Goal: Task Accomplishment & Management: Manage account settings

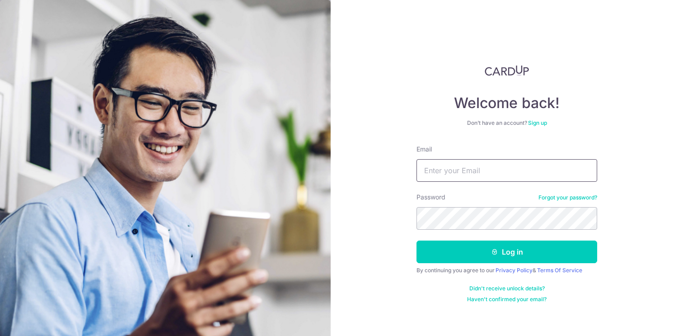
type input "[EMAIL_ADDRESS][DOMAIN_NAME]"
click at [507, 252] on button "Log in" at bounding box center [507, 251] width 181 height 23
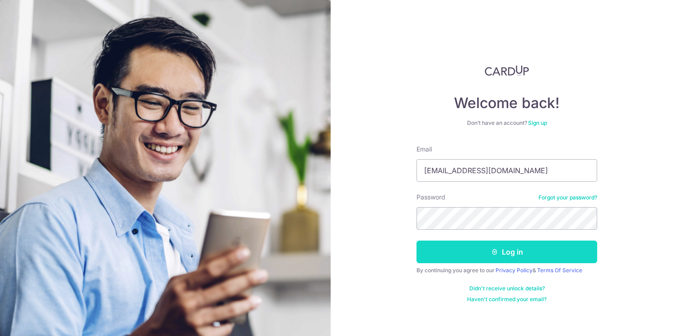
click at [461, 253] on button "Log in" at bounding box center [507, 251] width 181 height 23
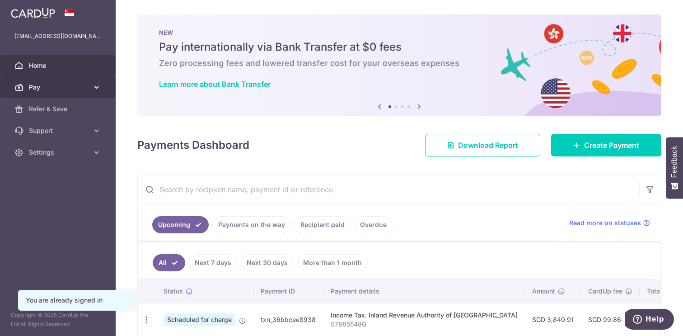
click at [95, 92] on link "Pay" at bounding box center [58, 87] width 116 height 22
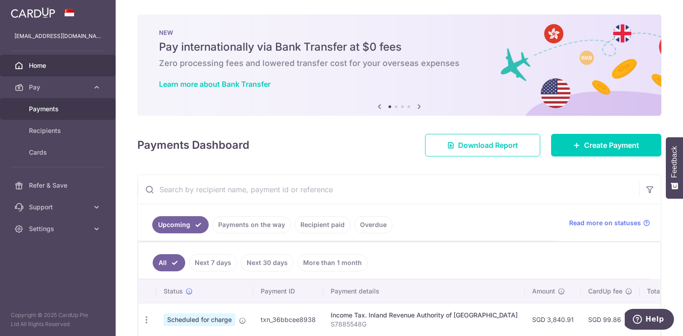
click at [52, 108] on span "Payments" at bounding box center [59, 108] width 60 height 9
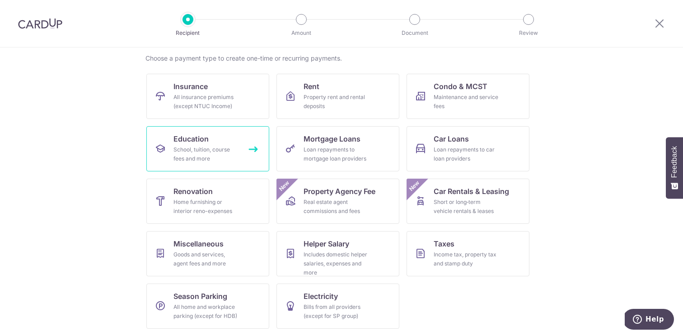
scroll to position [69, 0]
click at [214, 195] on link "Renovation Home furnishing or interior reno-expenses" at bounding box center [207, 201] width 123 height 45
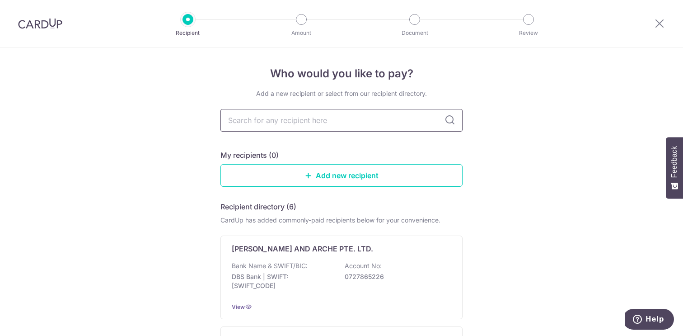
click at [300, 120] on input "text" at bounding box center [342, 120] width 242 height 23
type input "tlj"
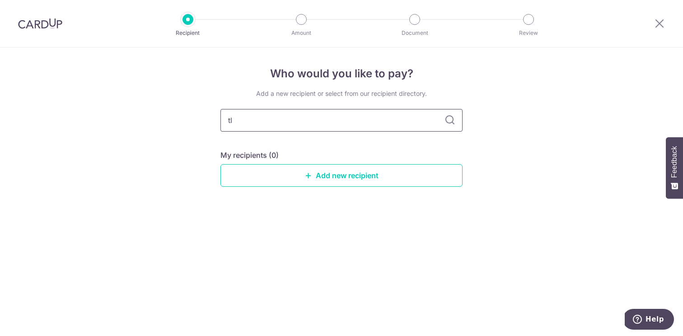
type input "t"
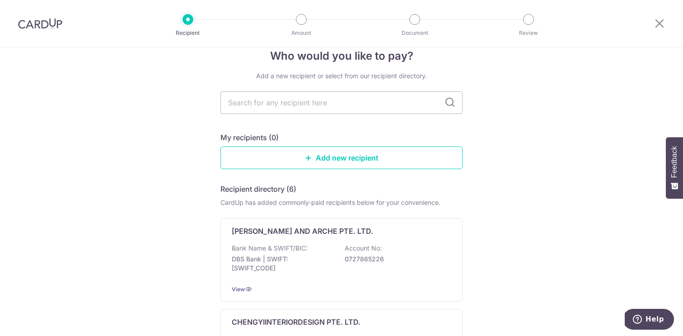
scroll to position [19, 0]
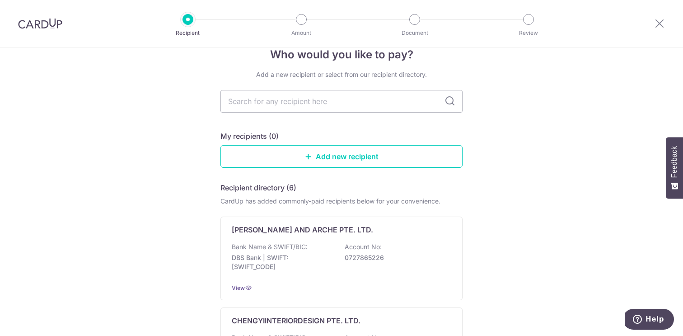
type input "t"
type input "tl"
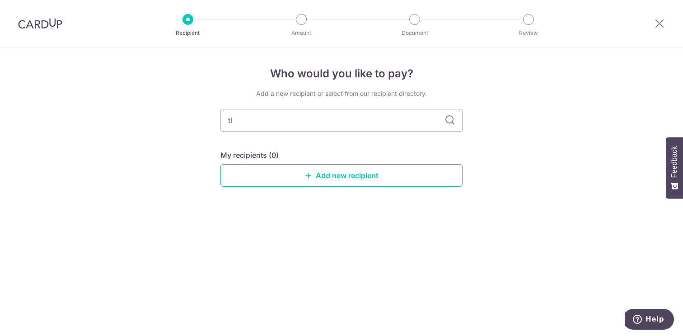
type input "t"
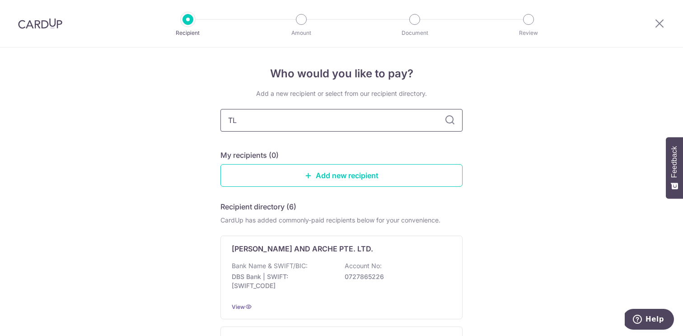
type input "TLJ"
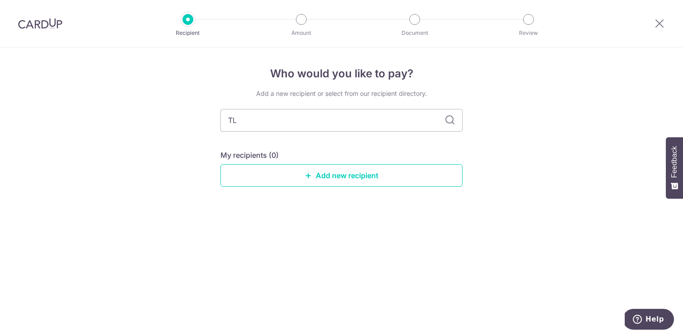
type input "T"
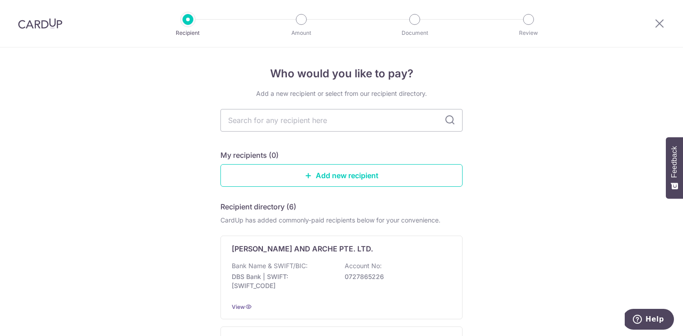
click at [54, 23] on img at bounding box center [40, 23] width 44 height 11
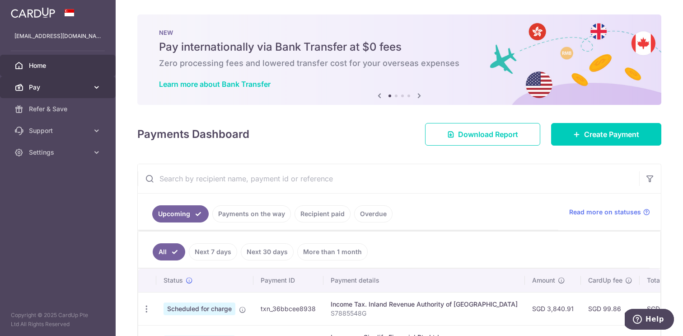
click at [104, 88] on link "Pay" at bounding box center [58, 87] width 116 height 22
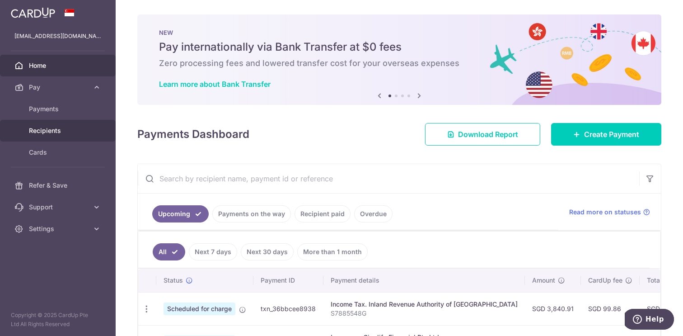
click at [62, 128] on span "Recipients" at bounding box center [59, 130] width 60 height 9
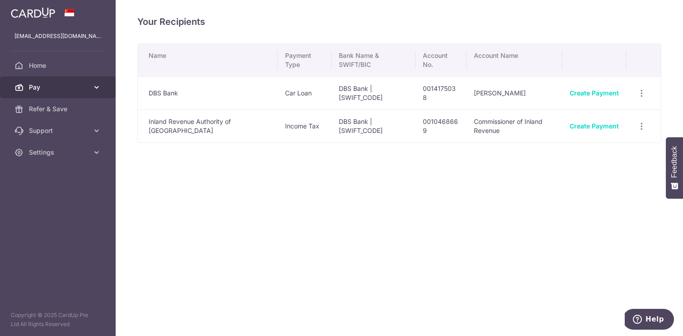
click at [42, 90] on span "Pay" at bounding box center [59, 87] width 60 height 9
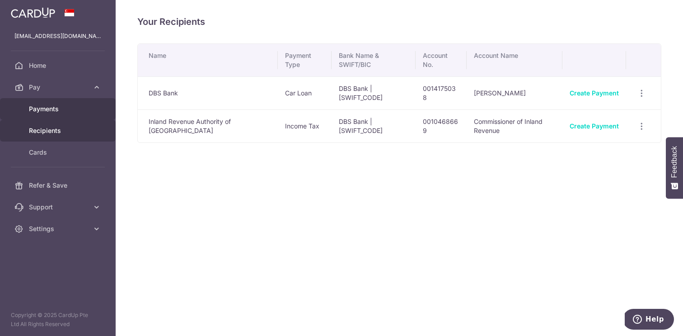
click at [42, 106] on span "Payments" at bounding box center [59, 108] width 60 height 9
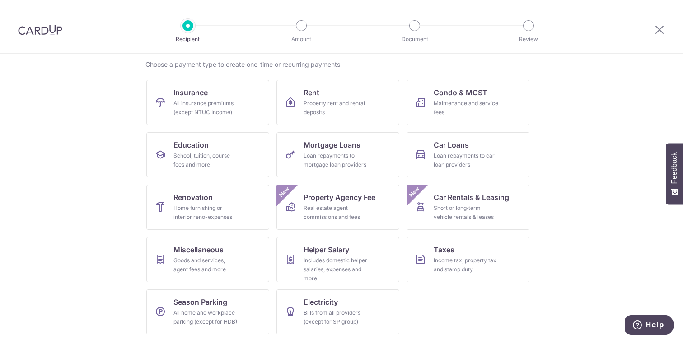
scroll to position [69, 0]
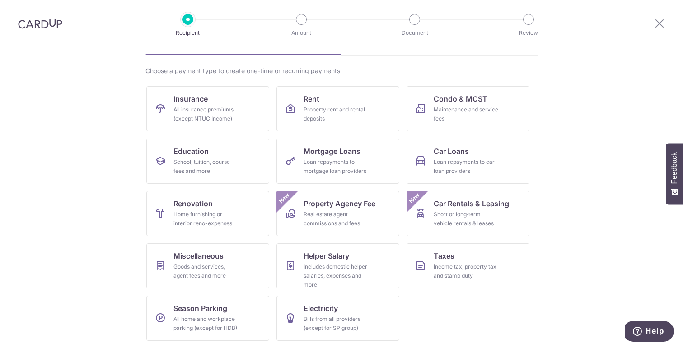
click at [49, 29] on div at bounding box center [40, 23] width 80 height 47
click at [49, 25] on img at bounding box center [40, 23] width 44 height 11
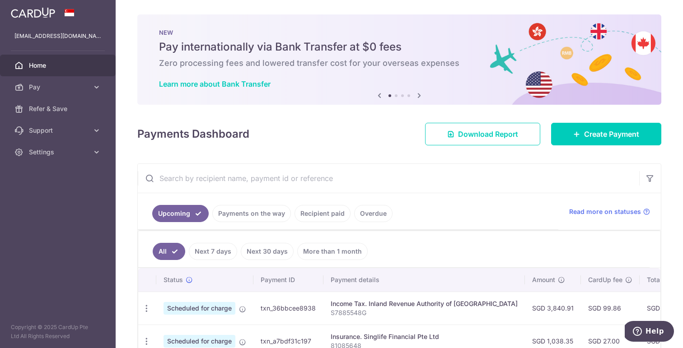
click at [255, 211] on link "Payments on the way" at bounding box center [251, 213] width 79 height 17
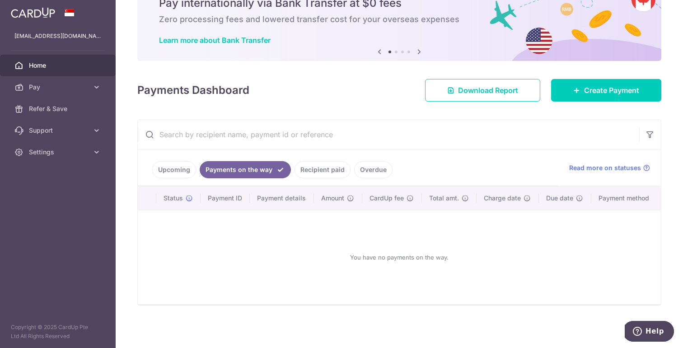
click at [180, 171] on link "Upcoming" at bounding box center [174, 169] width 44 height 17
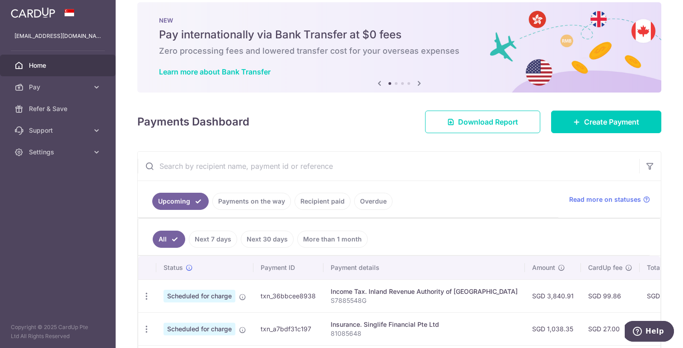
click at [330, 199] on link "Recipient paid" at bounding box center [323, 201] width 56 height 17
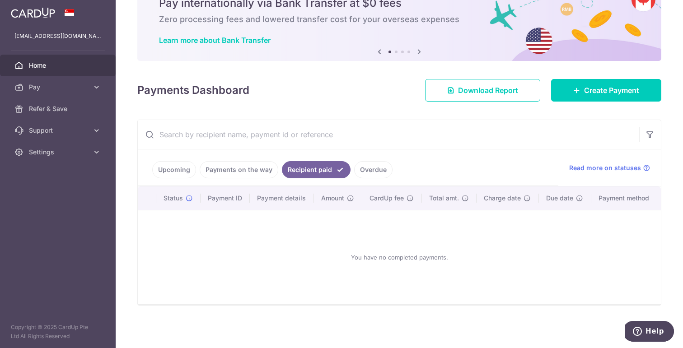
click at [367, 174] on link "Overdue" at bounding box center [373, 169] width 38 height 17
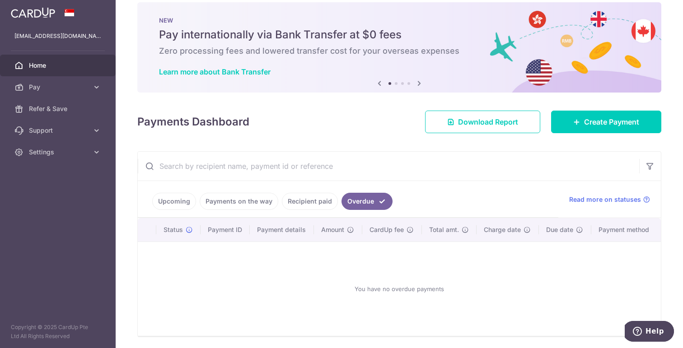
click at [258, 179] on input "text" at bounding box center [389, 166] width 502 height 29
click at [244, 199] on link "Payments on the way" at bounding box center [239, 201] width 79 height 17
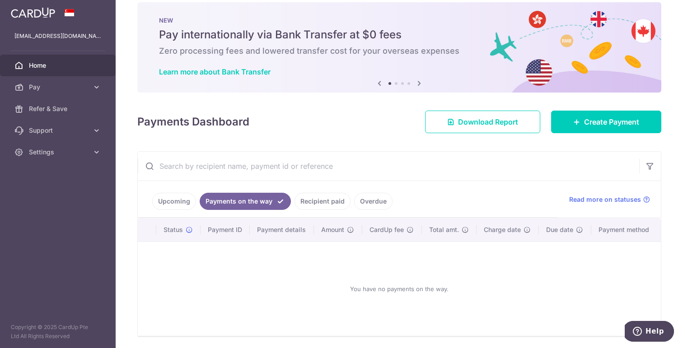
click at [175, 202] on link "Upcoming" at bounding box center [174, 201] width 44 height 17
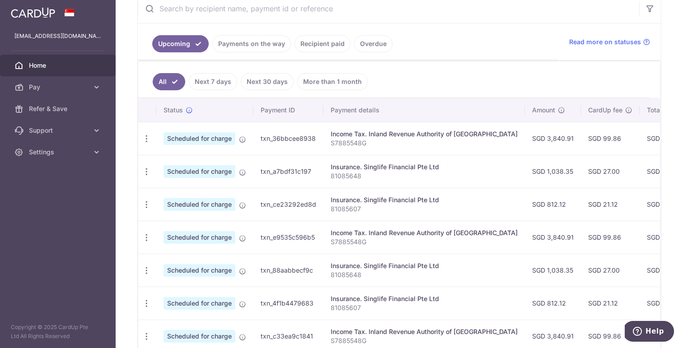
scroll to position [173, 0]
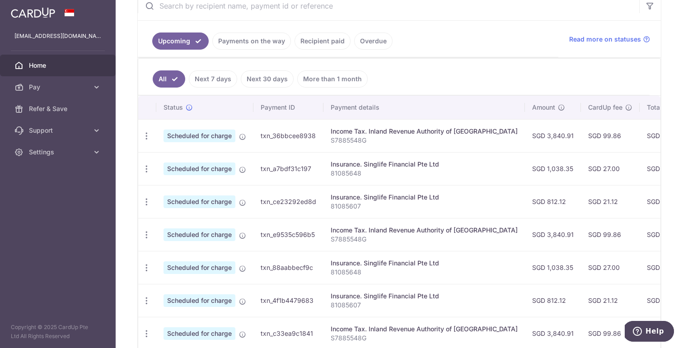
click at [218, 77] on link "Next 7 days" at bounding box center [213, 79] width 48 height 17
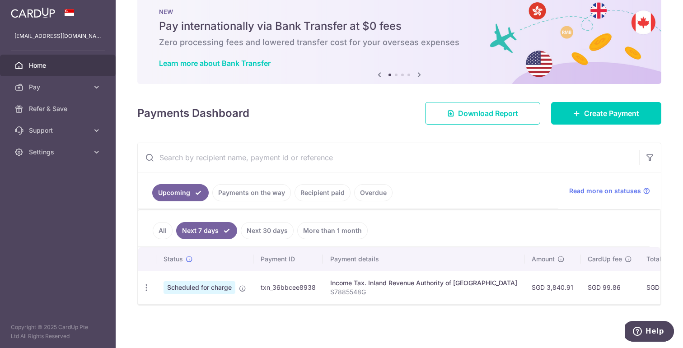
click at [281, 229] on link "Next 30 days" at bounding box center [267, 230] width 53 height 17
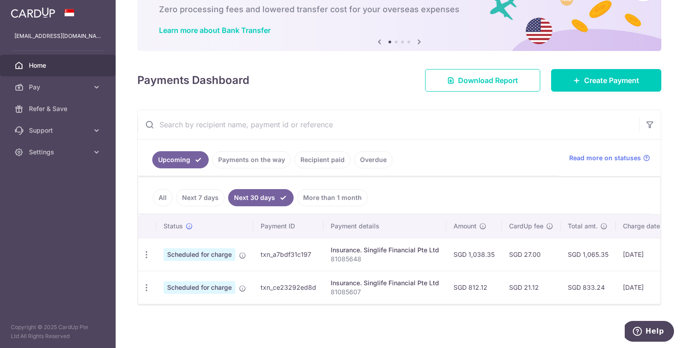
scroll to position [54, 0]
click at [322, 199] on link "More than 1 month" at bounding box center [332, 197] width 71 height 17
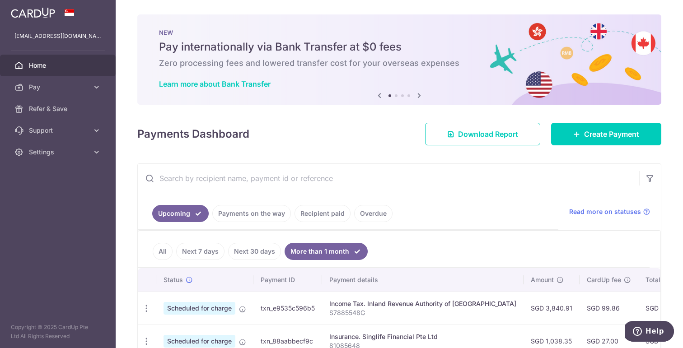
scroll to position [0, 0]
click at [254, 68] on h6 "Zero processing fees and lowered transfer cost for your overseas expenses" at bounding box center [399, 63] width 481 height 11
